Goal: Navigation & Orientation: Understand site structure

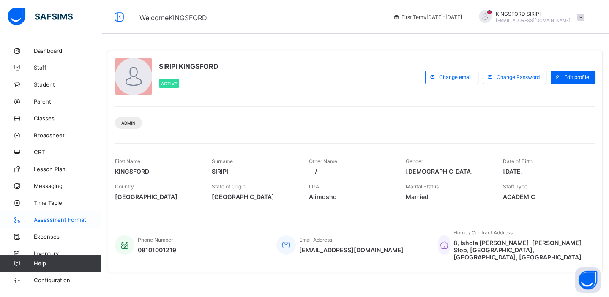
click at [68, 219] on span "Assessment Format" at bounding box center [68, 220] width 68 height 7
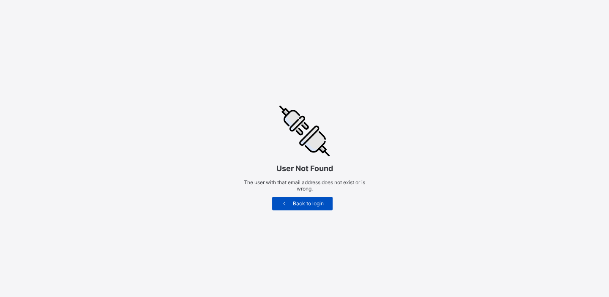
click at [307, 209] on div "Back to login" at bounding box center [302, 204] width 60 height 14
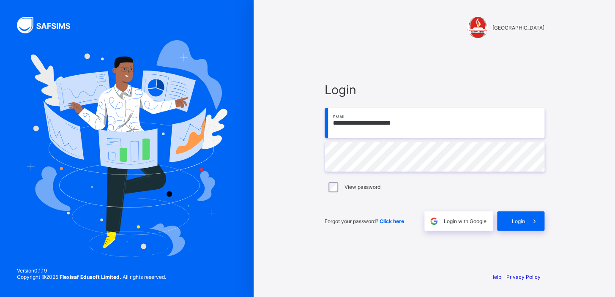
click at [463, 219] on span "Login with Google" at bounding box center [465, 221] width 43 height 6
click at [444, 220] on span "Login with Google" at bounding box center [465, 221] width 43 height 6
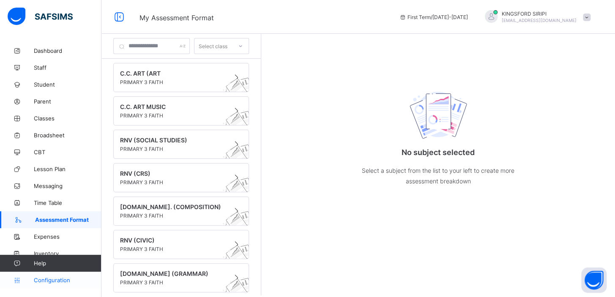
click at [55, 279] on span "Configuration" at bounding box center [67, 280] width 67 height 7
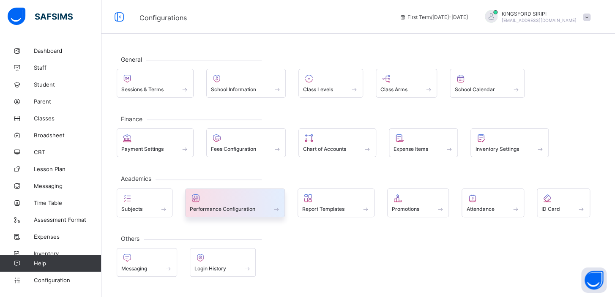
click at [218, 207] on span "Performance Configuration" at bounding box center [223, 209] width 66 height 6
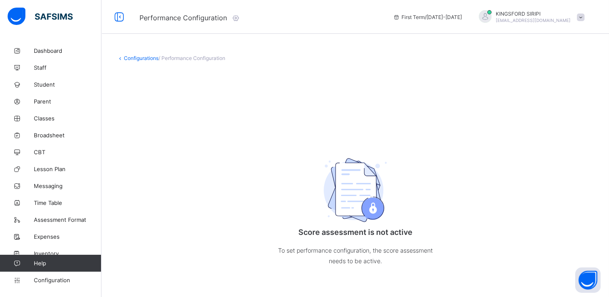
click at [173, 58] on span "/ Performance Configuration" at bounding box center [192, 58] width 67 height 6
click at [149, 58] on link "Configurations" at bounding box center [141, 58] width 35 height 6
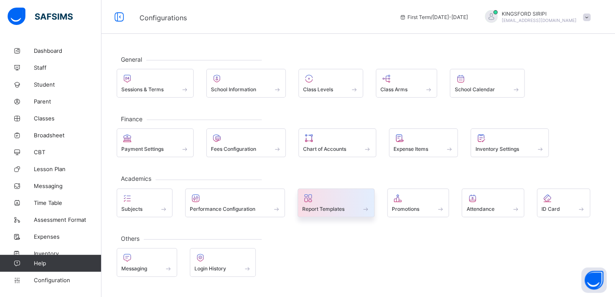
click at [320, 200] on div at bounding box center [336, 198] width 68 height 10
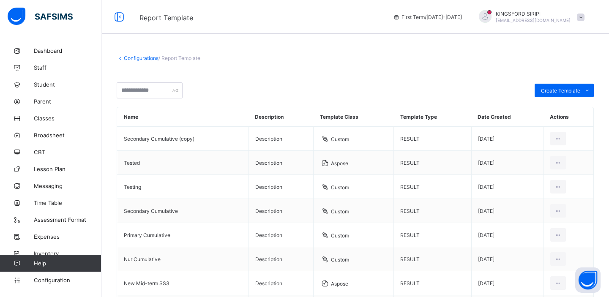
click at [170, 58] on span "/ Report Template" at bounding box center [180, 58] width 42 height 6
click at [120, 22] on icon at bounding box center [119, 17] width 14 height 12
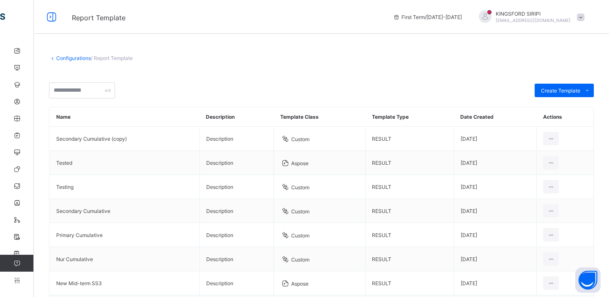
click at [82, 60] on link "Configurations" at bounding box center [73, 58] width 35 height 6
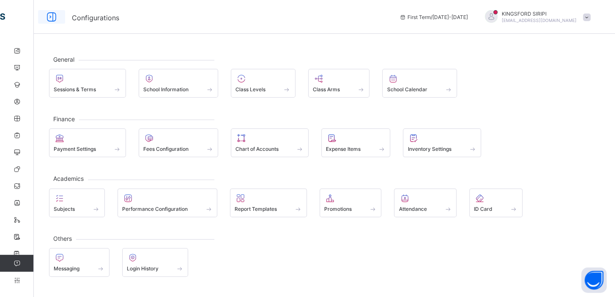
click at [51, 19] on icon at bounding box center [51, 17] width 14 height 12
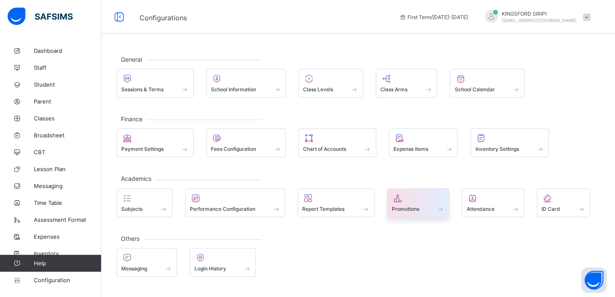
click at [393, 206] on span "Promotions" at bounding box center [405, 209] width 27 height 6
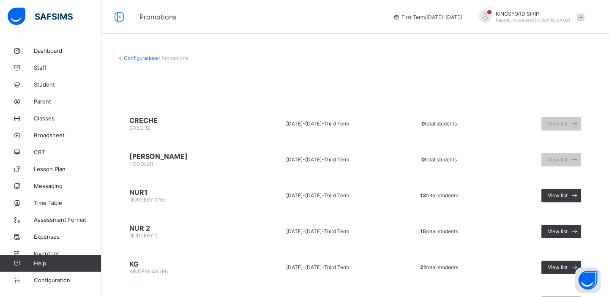
click at [138, 56] on link "Configurations" at bounding box center [141, 58] width 35 height 6
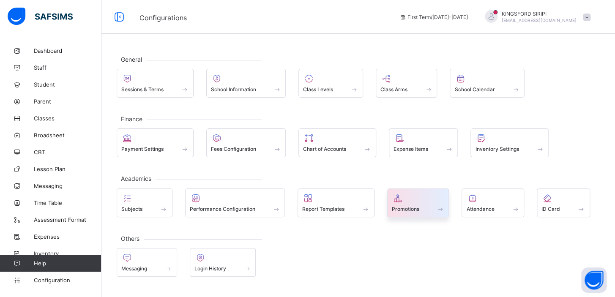
click at [408, 203] on span at bounding box center [418, 204] width 53 height 2
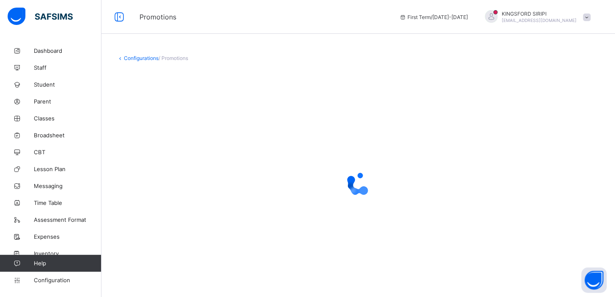
click at [178, 59] on span "/ Promotions" at bounding box center [174, 58] width 30 height 6
click at [138, 57] on link "Configurations" at bounding box center [141, 58] width 35 height 6
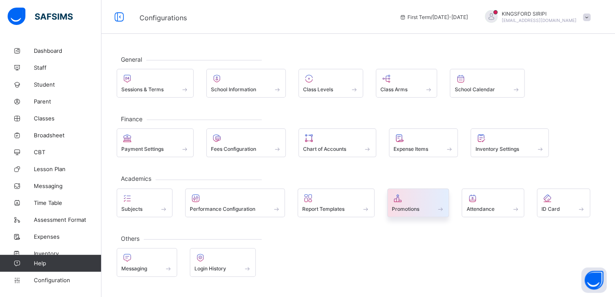
click at [391, 197] on div "Promotions" at bounding box center [418, 203] width 62 height 29
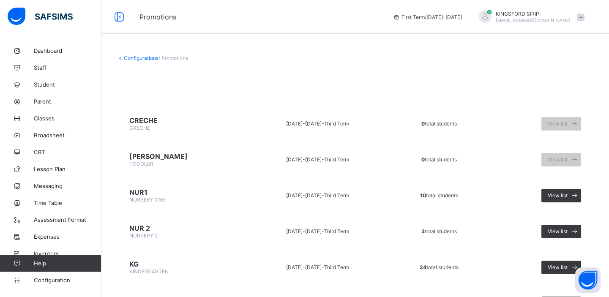
click at [144, 56] on link "Configurations" at bounding box center [141, 58] width 35 height 6
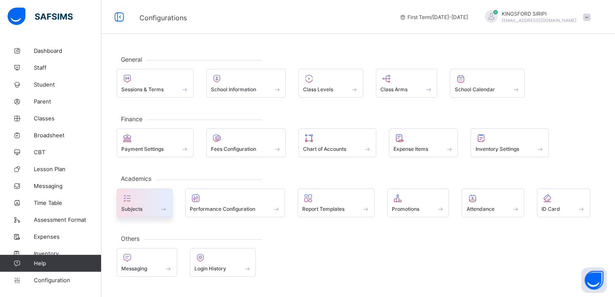
click at [167, 201] on div at bounding box center [144, 198] width 47 height 10
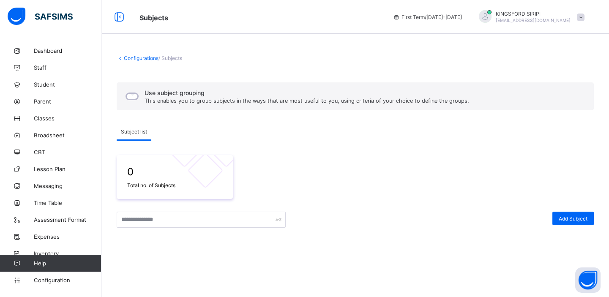
click at [168, 61] on div "Configurations / Subjects Use subject grouping This enables you to group subjec…" at bounding box center [355, 225] width 508 height 367
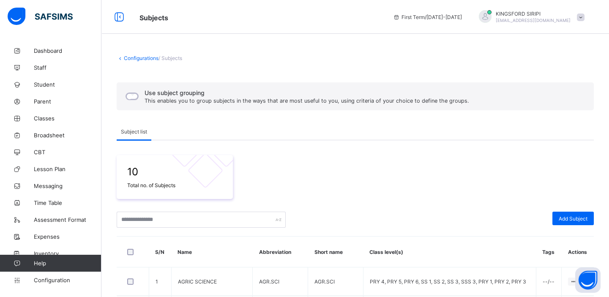
click at [130, 101] on div "Use subject grouping This enables you to group subjects in the ways that are mo…" at bounding box center [297, 97] width 350 height 18
click at [167, 132] on span "Grouping" at bounding box center [167, 132] width 22 height 6
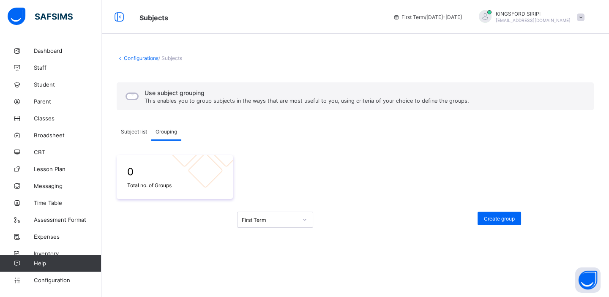
click at [139, 133] on span "Subject list" at bounding box center [134, 132] width 26 height 6
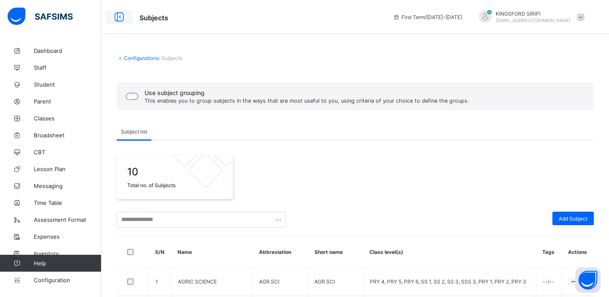
click at [122, 18] on icon at bounding box center [119, 17] width 14 height 12
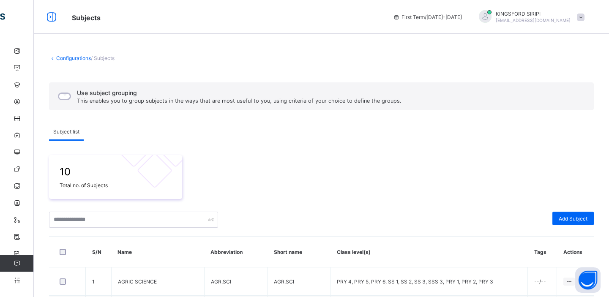
click at [70, 56] on link "Configurations" at bounding box center [73, 58] width 35 height 6
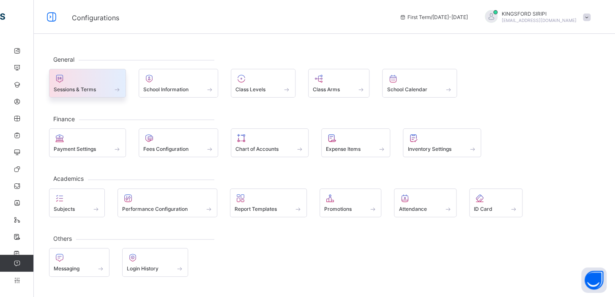
click at [68, 85] on span at bounding box center [88, 85] width 68 height 2
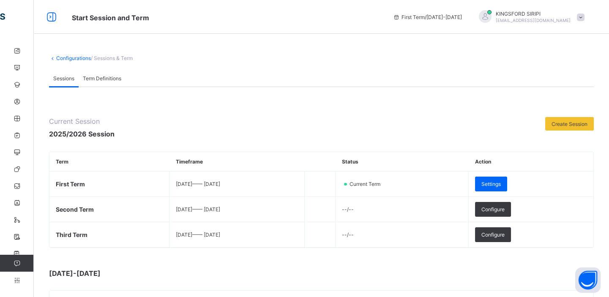
click at [94, 77] on span "Term Definitions" at bounding box center [102, 78] width 38 height 6
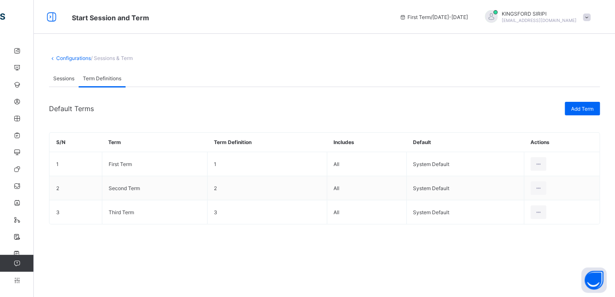
click at [59, 78] on span "Sessions" at bounding box center [63, 78] width 21 height 6
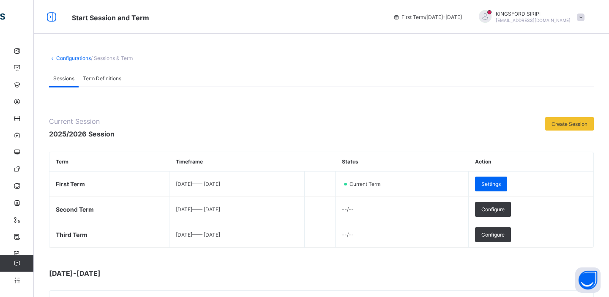
click at [105, 58] on span "/ Sessions & Term" at bounding box center [112, 58] width 42 height 6
click at [74, 55] on link "Configurations" at bounding box center [73, 58] width 35 height 6
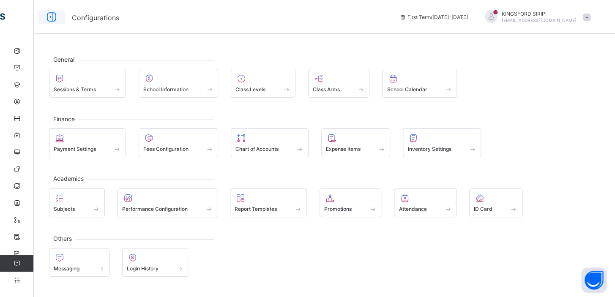
click at [50, 16] on icon at bounding box center [51, 17] width 14 height 12
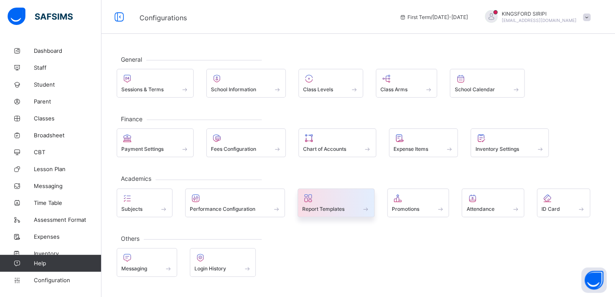
click at [323, 206] on span "Report Templates" at bounding box center [323, 209] width 42 height 6
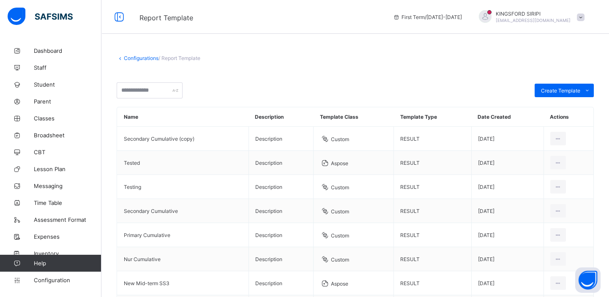
click at [169, 58] on span "/ Report Template" at bounding box center [180, 58] width 42 height 6
click at [159, 91] on input "text" at bounding box center [150, 90] width 66 height 16
click at [153, 90] on input "text" at bounding box center [150, 90] width 66 height 16
click at [137, 88] on input "text" at bounding box center [150, 90] width 66 height 16
click at [331, 57] on div "Configurations / Report Template" at bounding box center [355, 58] width 477 height 6
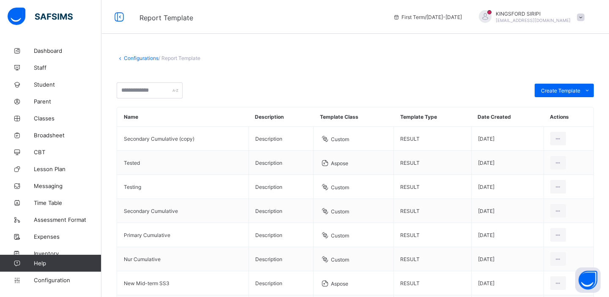
click at [139, 62] on div "Configurations / Report Template Create Template Custom builder Upload aspose t…" at bounding box center [355, 236] width 508 height 389
click at [140, 58] on link "Configurations" at bounding box center [141, 58] width 35 height 6
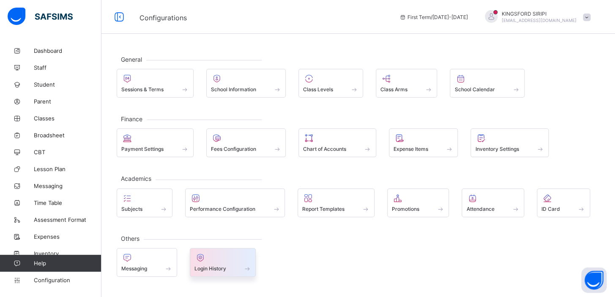
click at [226, 266] on span "Login History" at bounding box center [211, 269] width 32 height 6
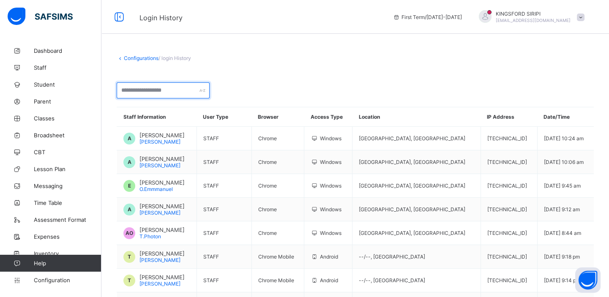
click at [173, 89] on input "text" at bounding box center [163, 90] width 93 height 16
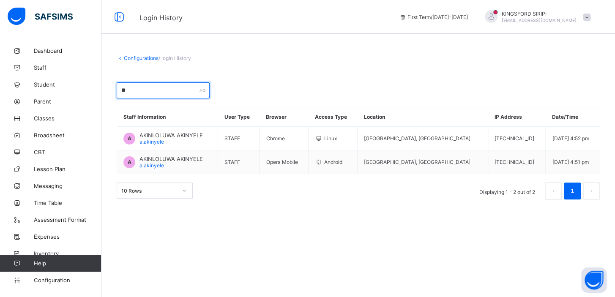
type input "*"
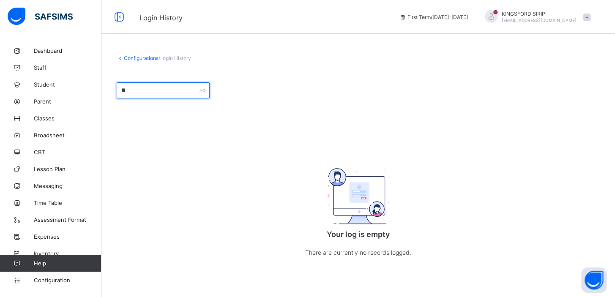
type input "*"
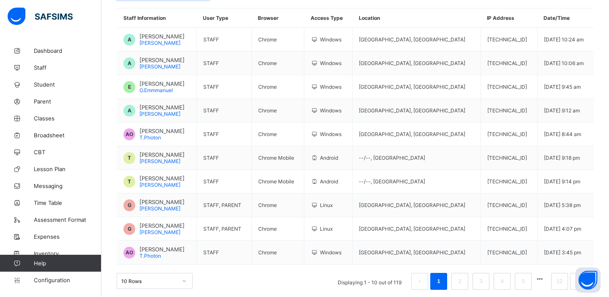
scroll to position [99, 0]
click at [527, 279] on link "5" at bounding box center [523, 281] width 8 height 11
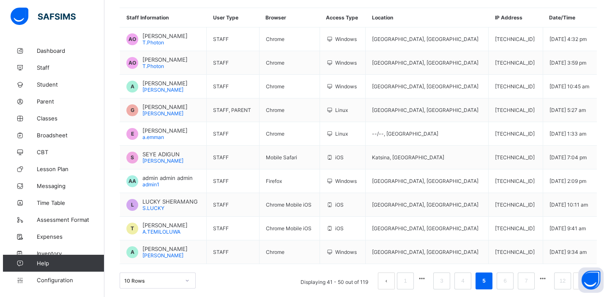
scroll to position [0, 0]
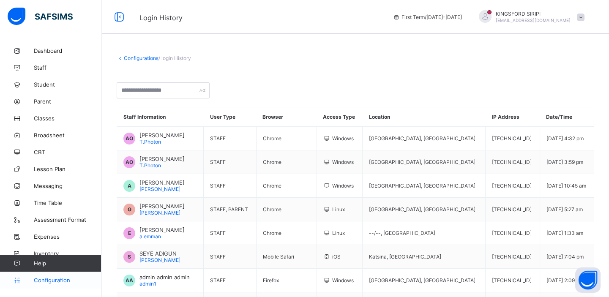
click at [55, 281] on span "Configuration" at bounding box center [67, 280] width 67 height 7
